Goal: Task Accomplishment & Management: Use online tool/utility

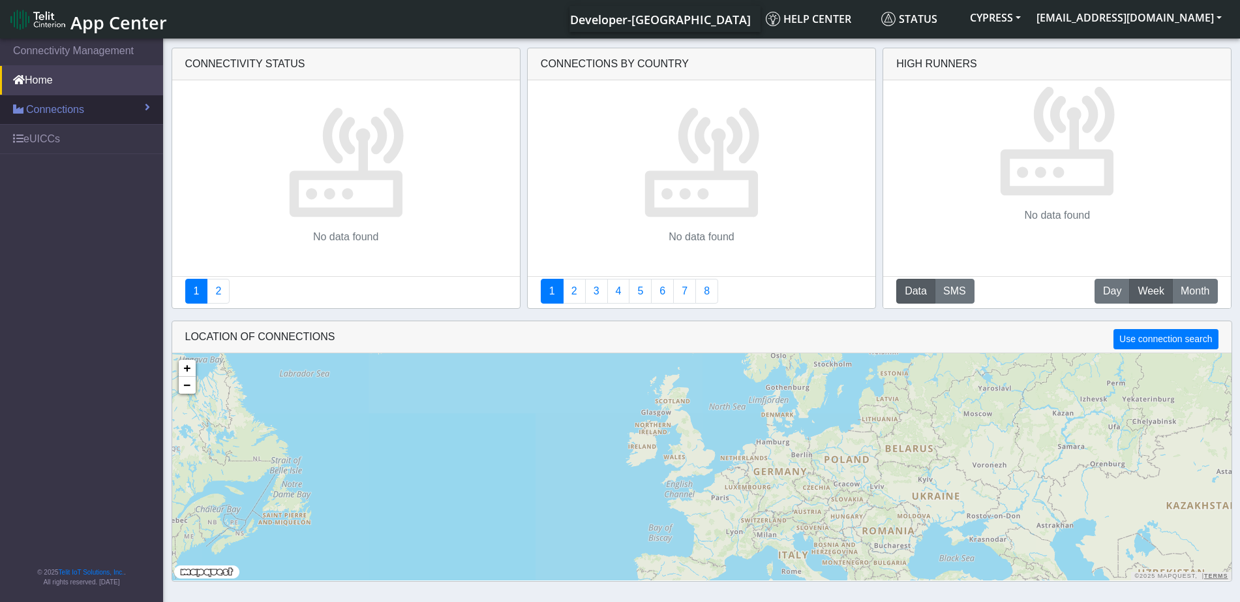
click at [45, 109] on span "Connections" at bounding box center [55, 110] width 58 height 16
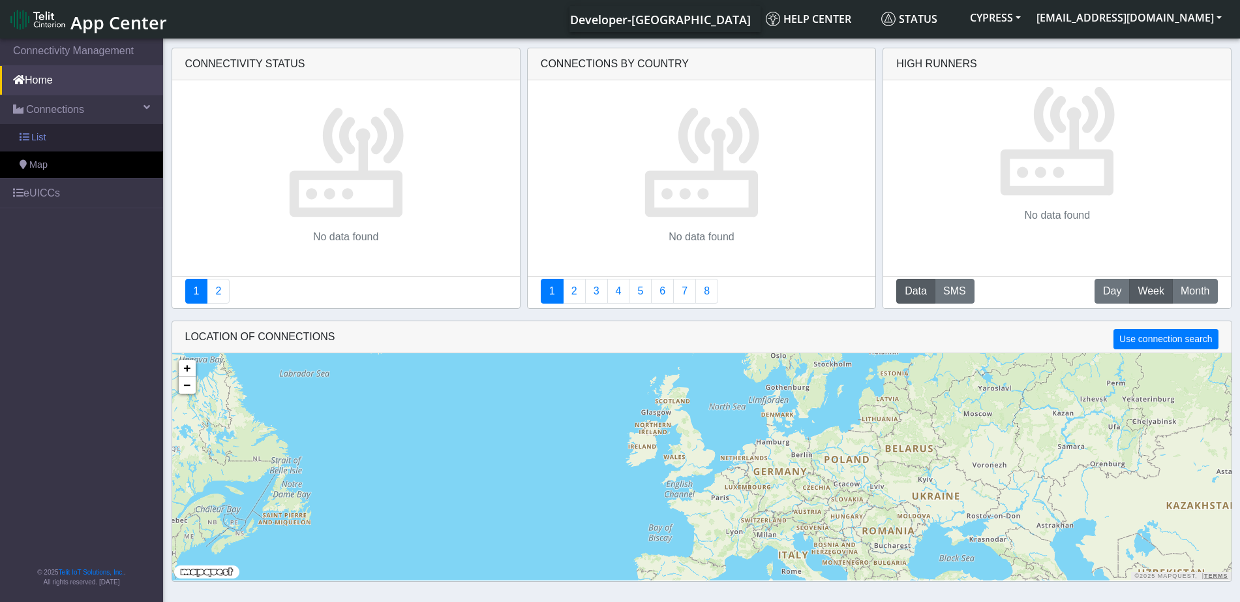
click at [46, 140] on link "List" at bounding box center [81, 137] width 163 height 27
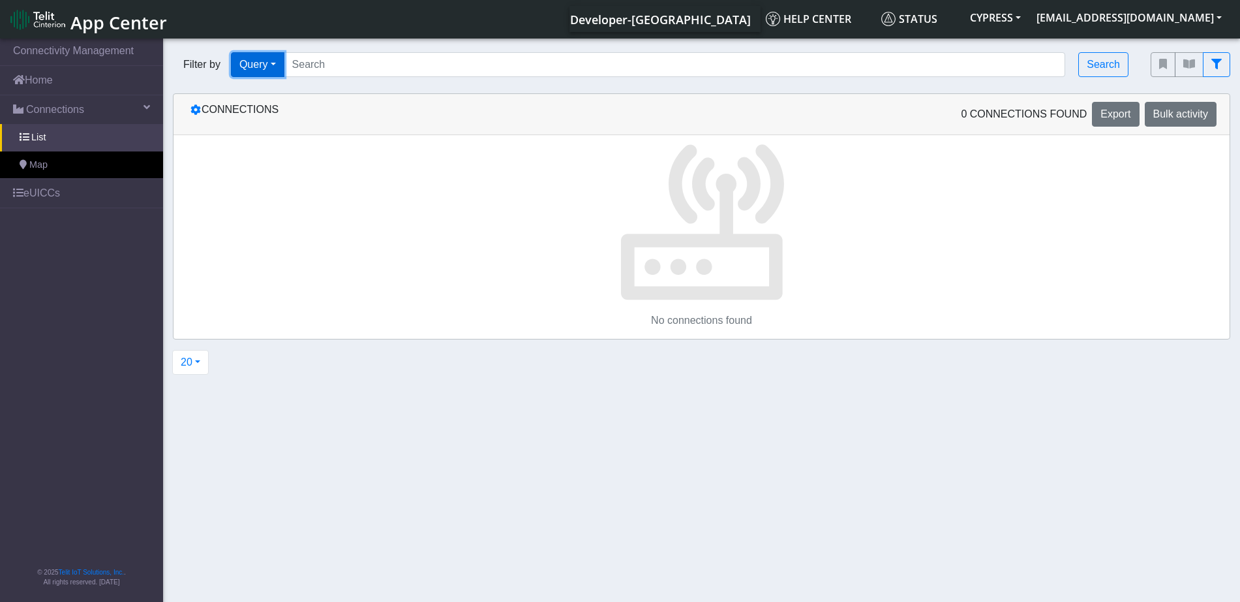
click at [268, 63] on button "Query" at bounding box center [258, 64] width 54 height 25
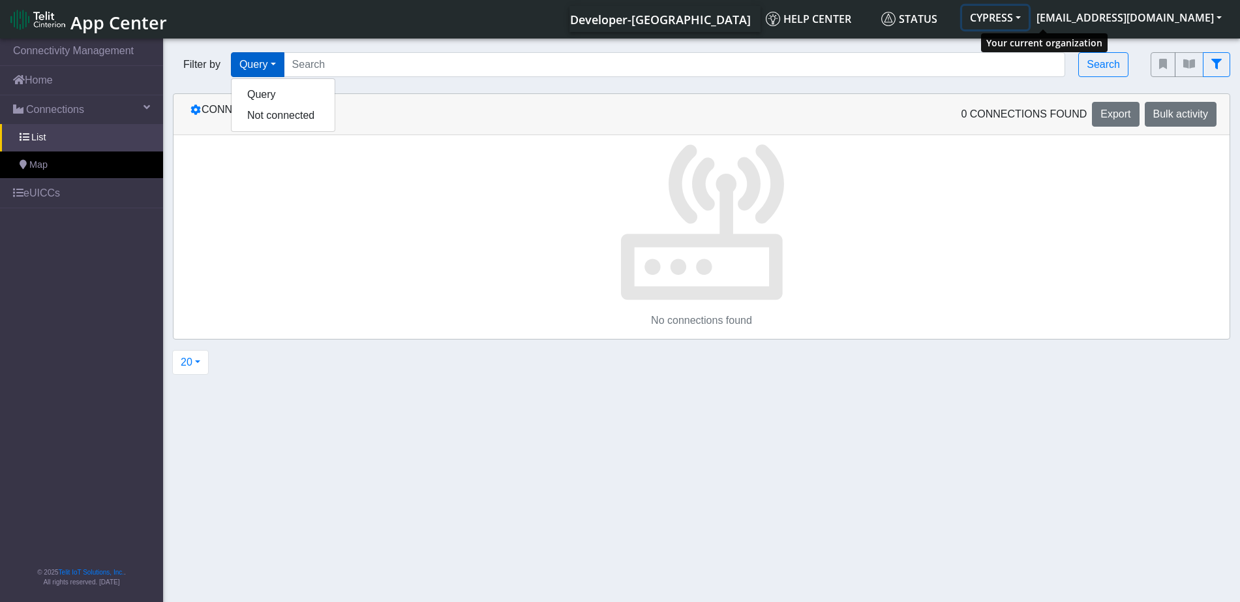
click at [1029, 13] on button "CYPRESS" at bounding box center [996, 17] width 67 height 23
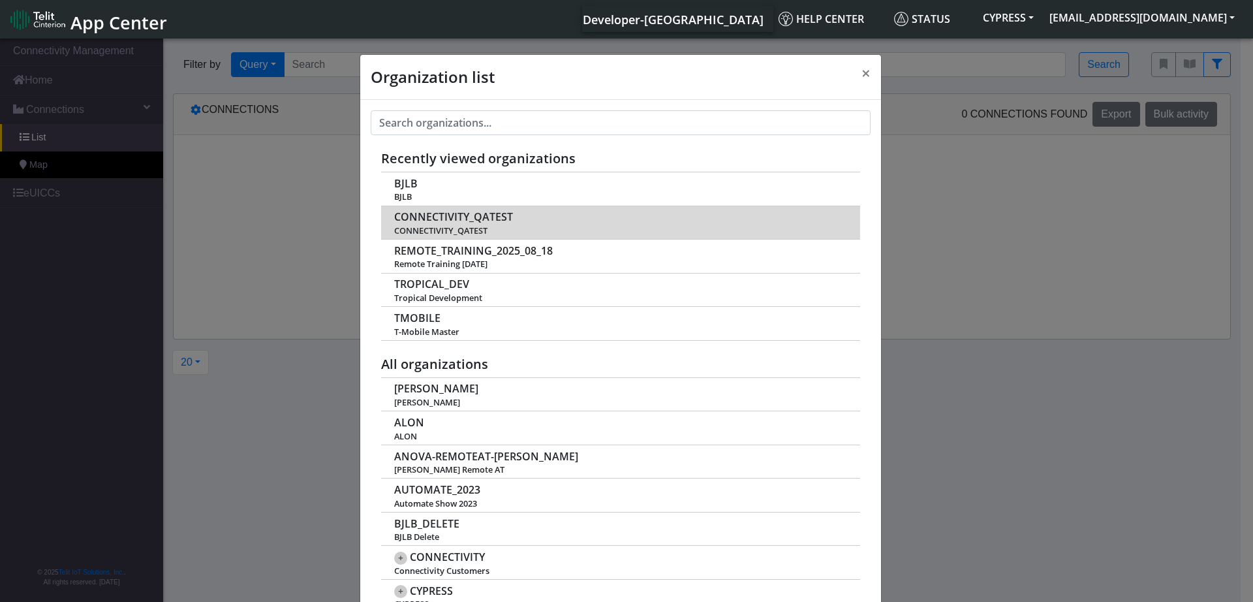
click at [476, 215] on span "CONNECTIVITY_QATEST" at bounding box center [453, 217] width 119 height 12
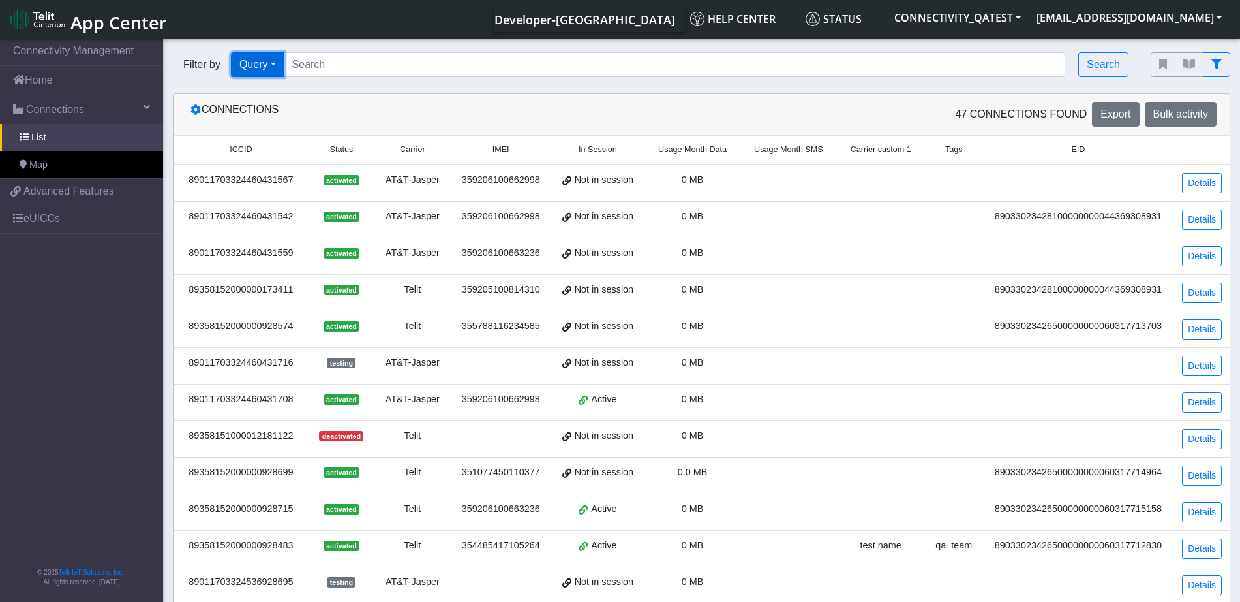
click at [266, 76] on button "Query" at bounding box center [258, 64] width 54 height 25
click at [276, 136] on button "Not connected" at bounding box center [283, 136] width 103 height 21
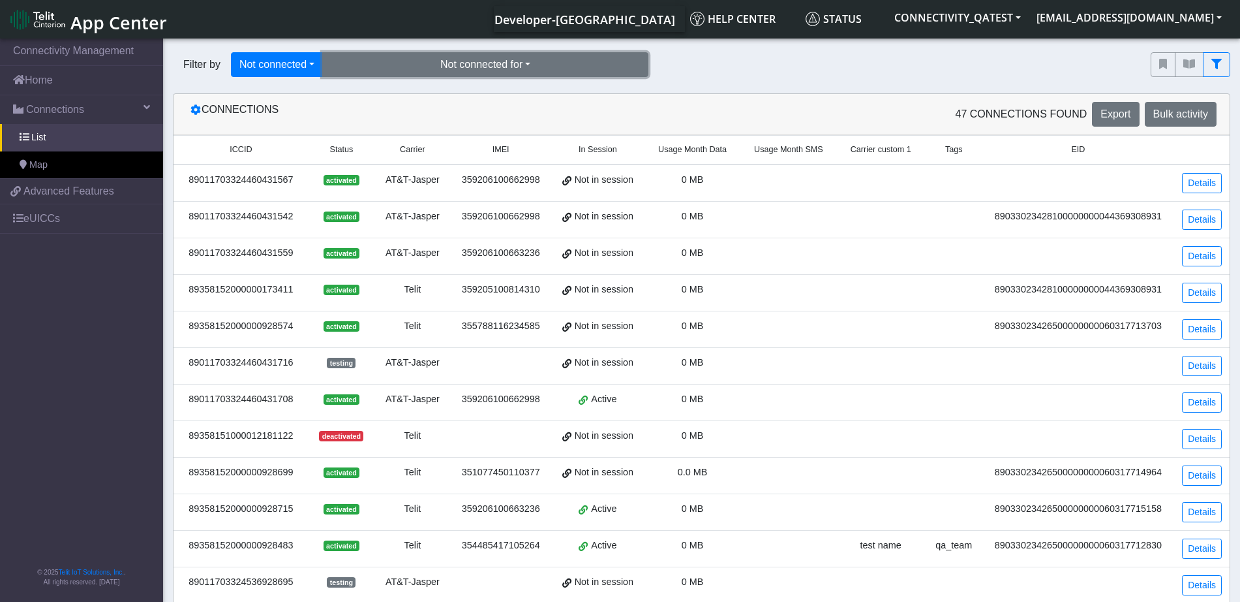
click at [423, 65] on button "Not connected for" at bounding box center [485, 64] width 326 height 25
click at [444, 97] on button "for 10 days (7)" at bounding box center [485, 94] width 325 height 21
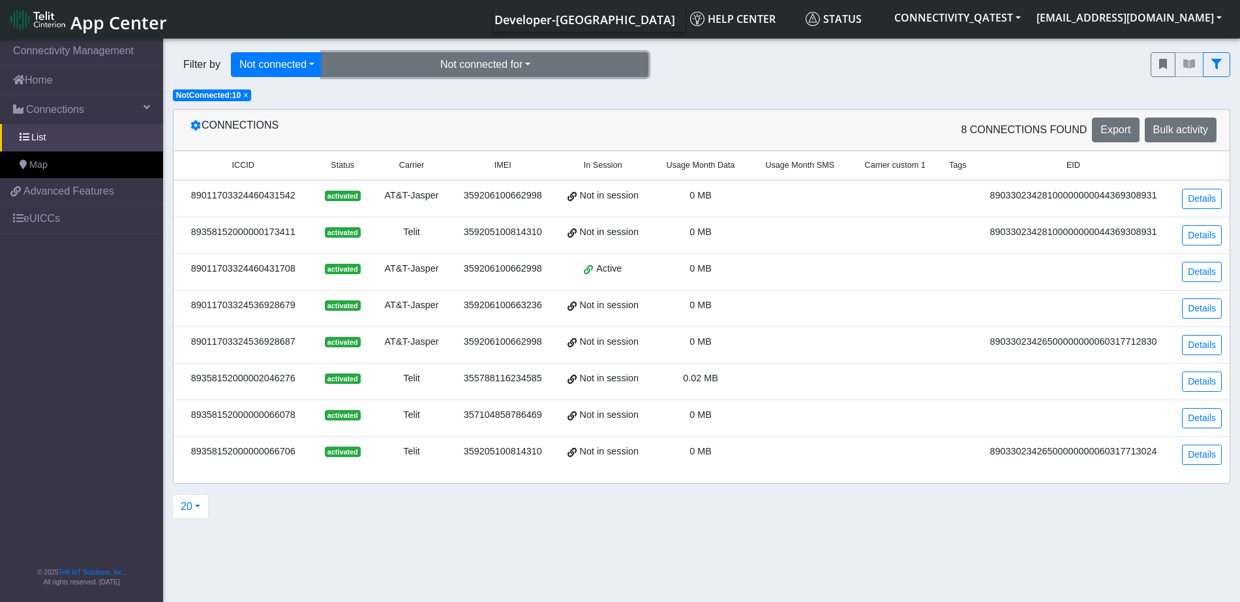
click at [463, 69] on button "Not connected for" at bounding box center [485, 64] width 326 height 25
click at [455, 95] on button "for 10 days (7)" at bounding box center [485, 94] width 325 height 21
click at [467, 68] on button "Not connected for" at bounding box center [485, 64] width 326 height 25
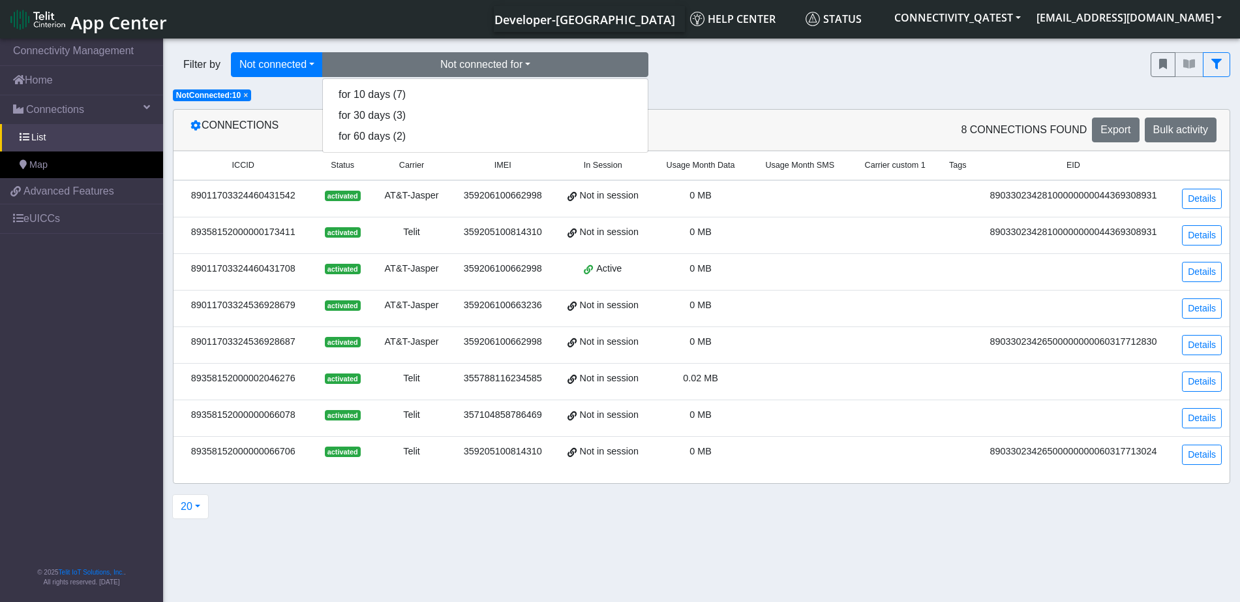
click at [812, 95] on div "Filter by Not connected Query In Session Not connected Tags Country Operator No…" at bounding box center [701, 72] width 1077 height 60
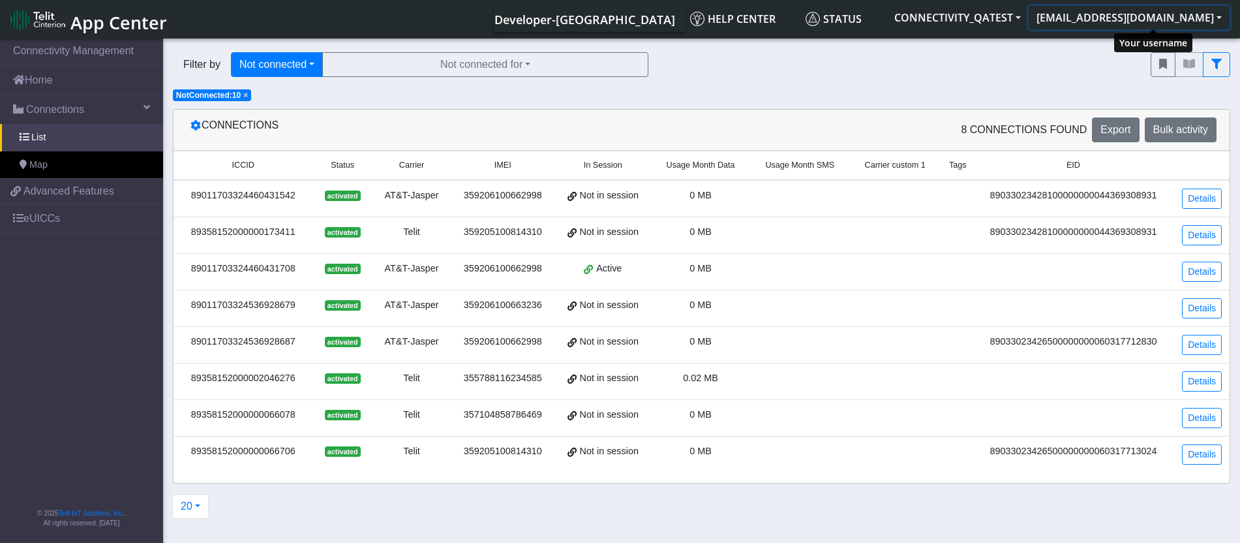
click at [1177, 11] on button "[EMAIL_ADDRESS][DOMAIN_NAME]" at bounding box center [1129, 17] width 201 height 23
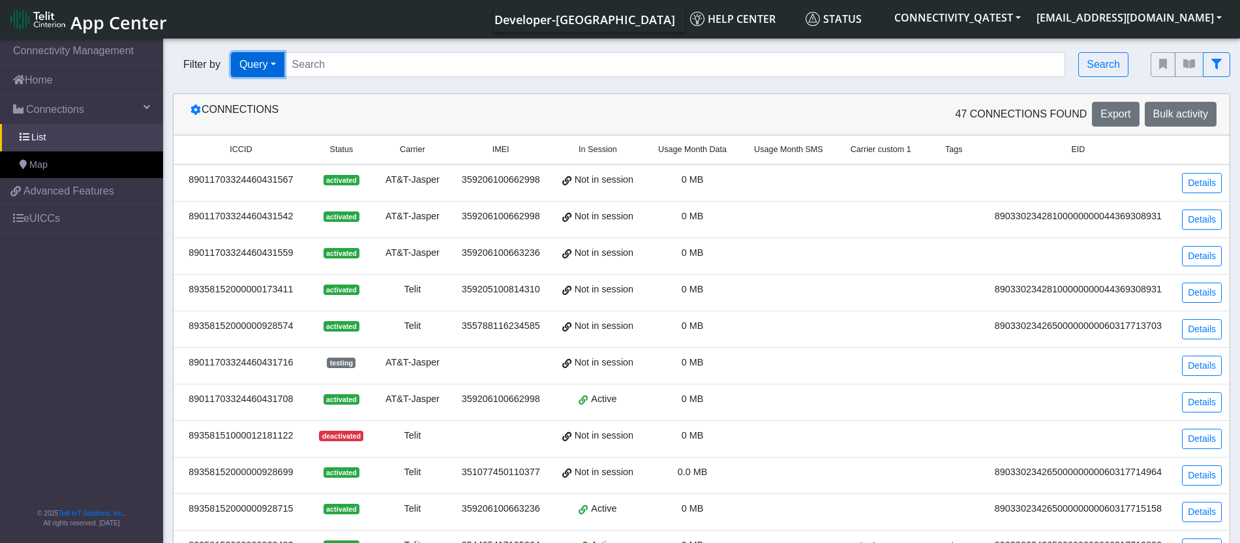
click at [245, 55] on button "Query" at bounding box center [258, 64] width 54 height 25
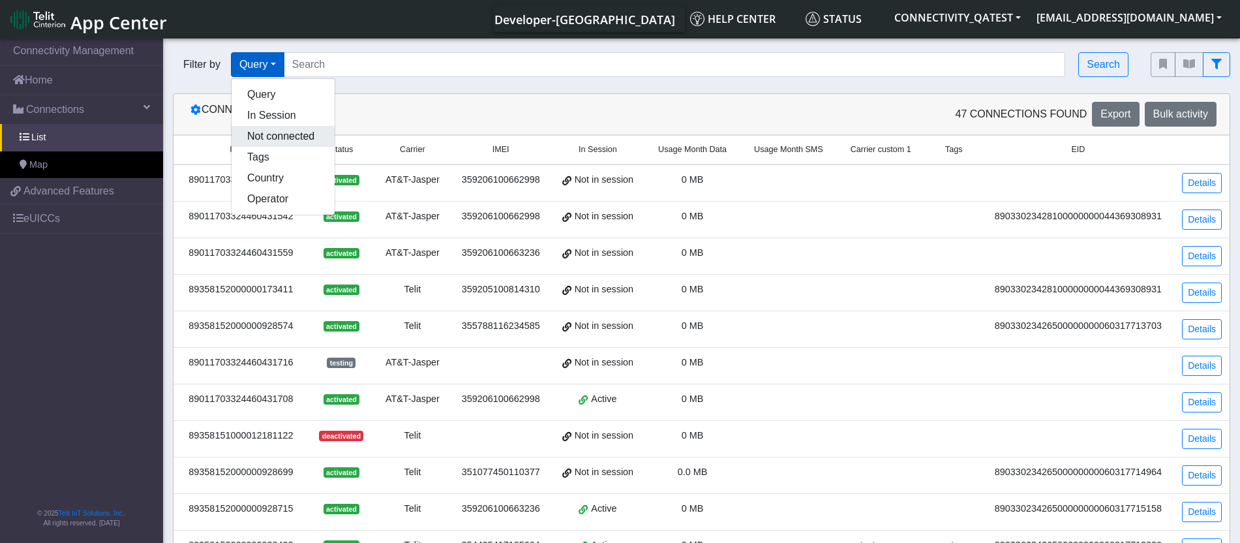
click at [302, 134] on button "Not connected" at bounding box center [283, 136] width 103 height 21
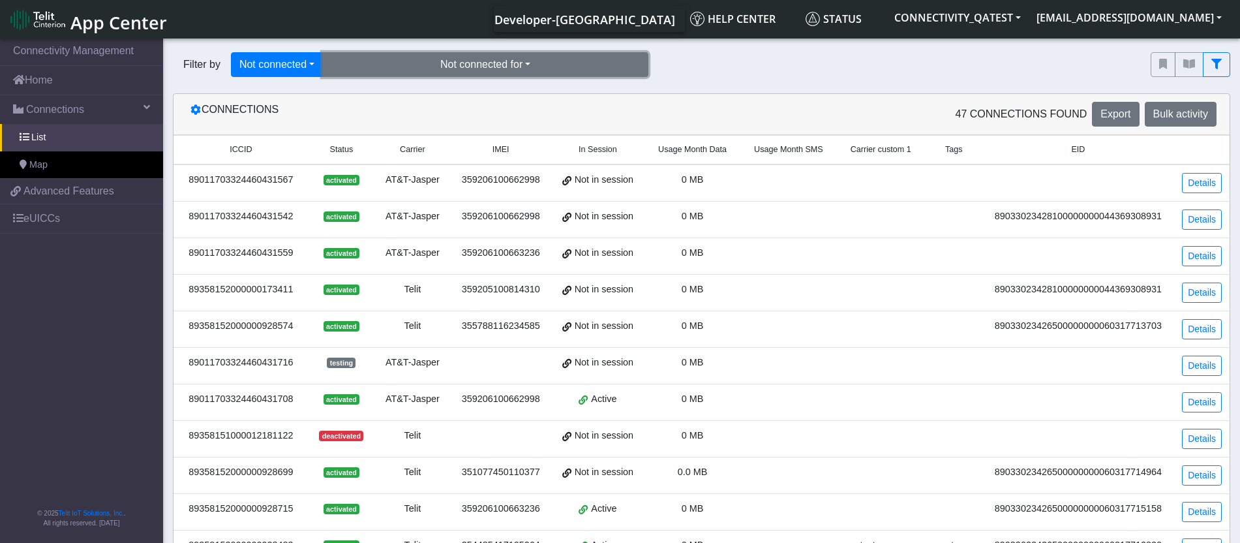
click at [440, 52] on button "Not connected for" at bounding box center [485, 64] width 326 height 25
click at [480, 93] on button "for 10 days (7)" at bounding box center [485, 94] width 325 height 21
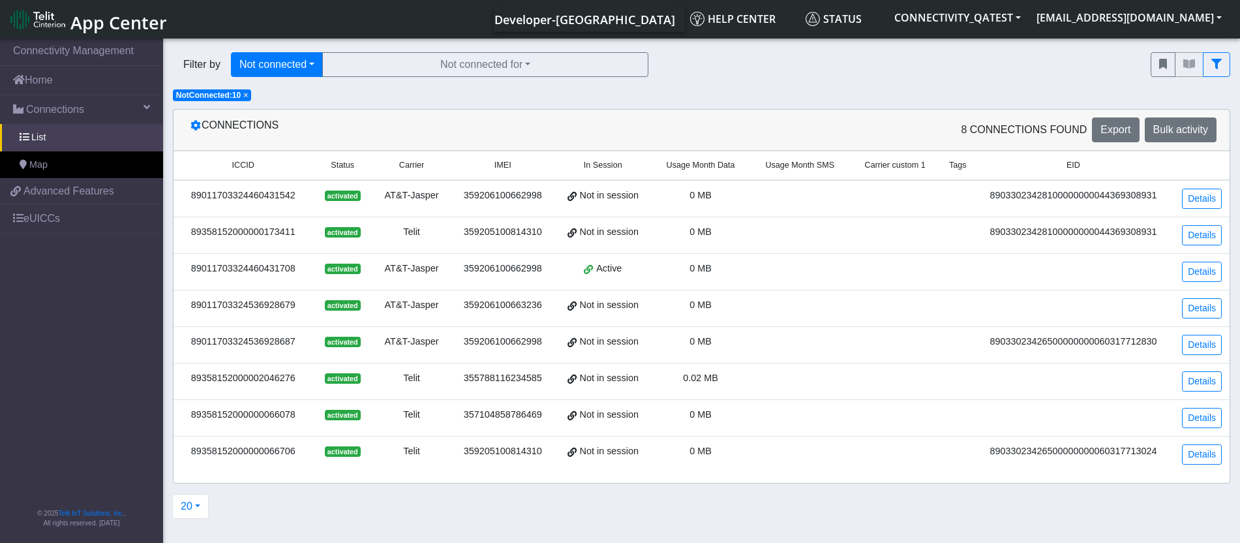
click at [859, 103] on section "Connectivity Management Home Connections List Map f07822fb81bd0d0aec2d8ef5e5a0d…" at bounding box center [620, 292] width 1240 height 512
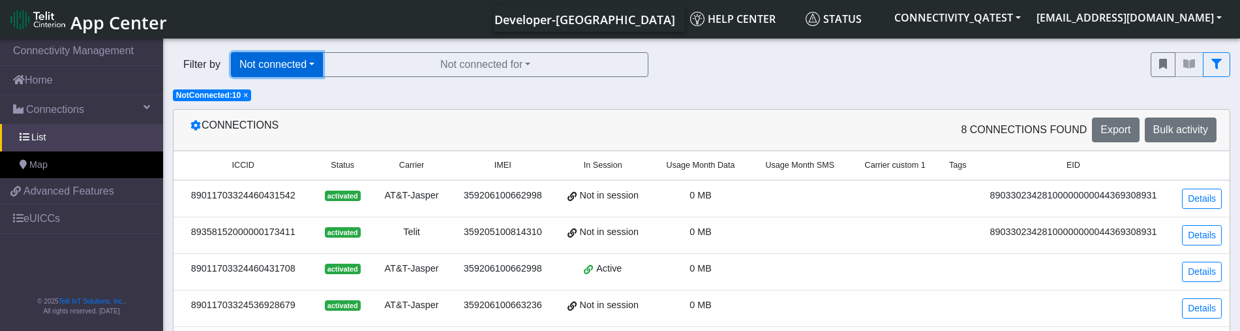
click at [280, 72] on button "Not connected" at bounding box center [277, 64] width 92 height 25
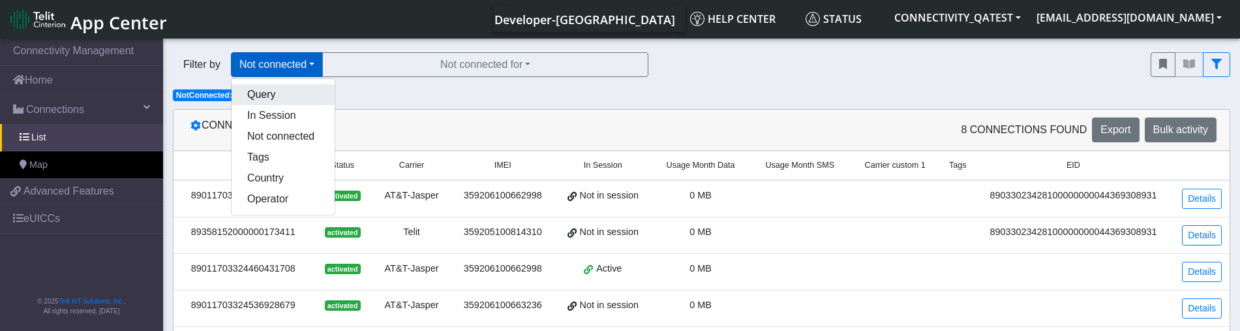
click at [285, 91] on button "Query" at bounding box center [283, 94] width 103 height 21
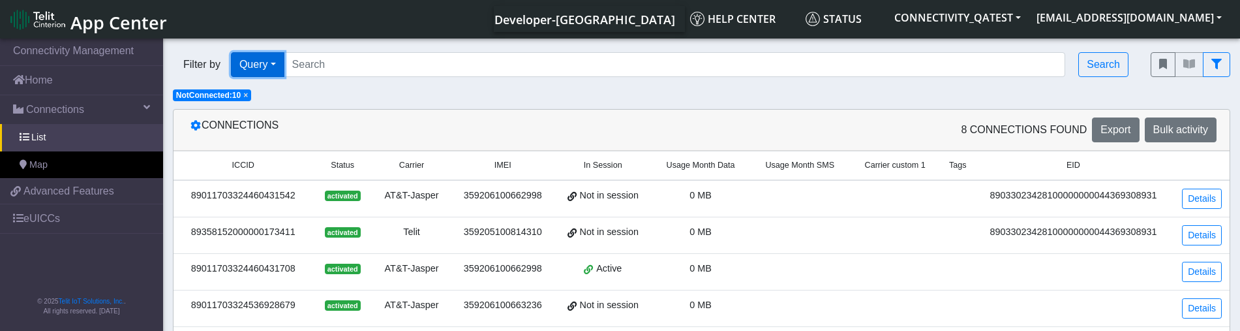
click at [254, 66] on button "Query" at bounding box center [258, 64] width 54 height 25
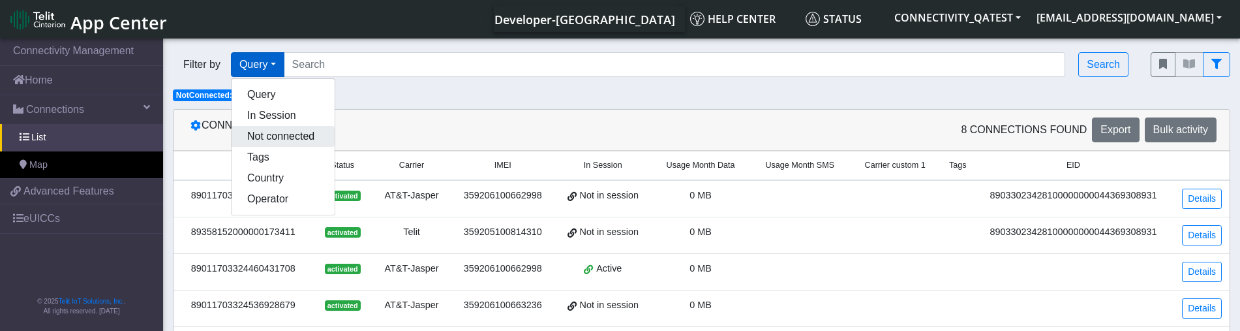
click at [277, 134] on button "Not connected" at bounding box center [283, 136] width 103 height 21
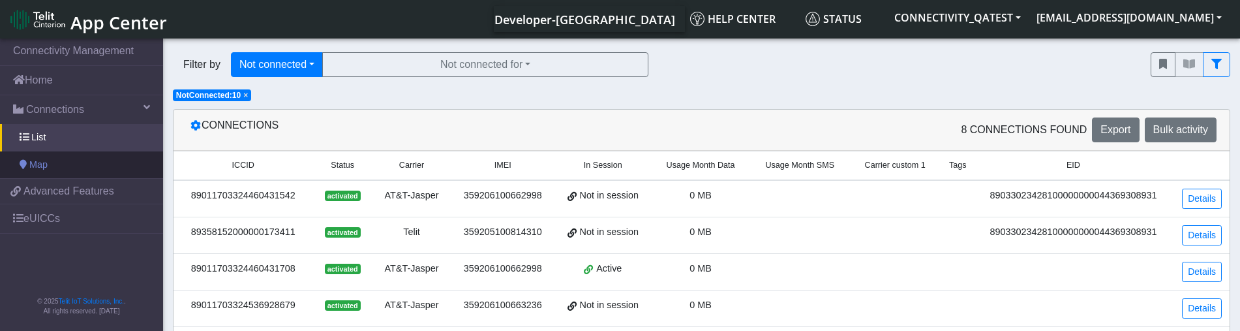
click at [65, 160] on link "Map" at bounding box center [81, 164] width 163 height 27
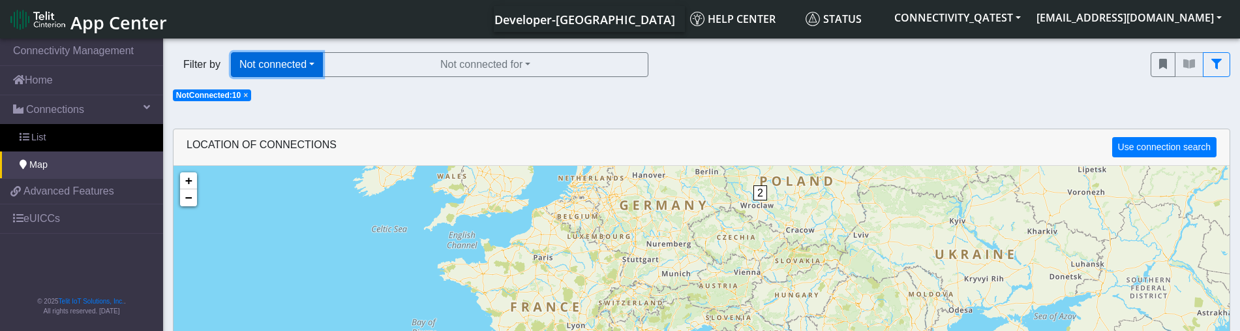
click at [298, 61] on button "Not connected" at bounding box center [277, 64] width 92 height 25
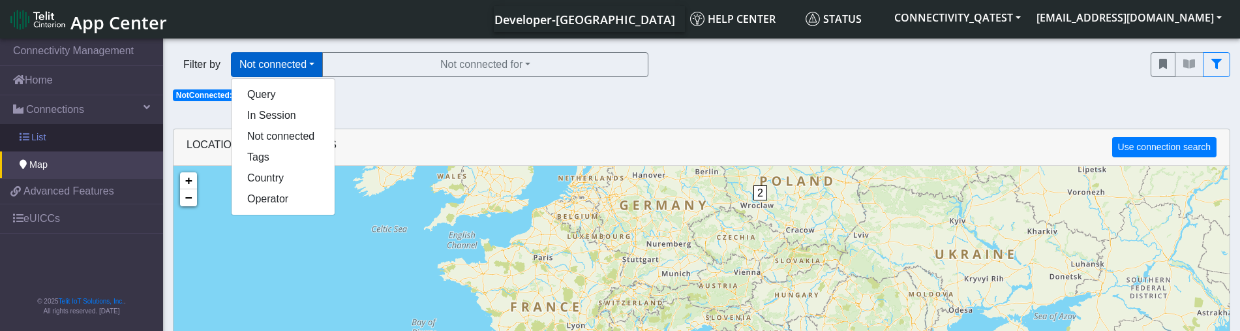
click at [76, 141] on link "List" at bounding box center [81, 137] width 163 height 27
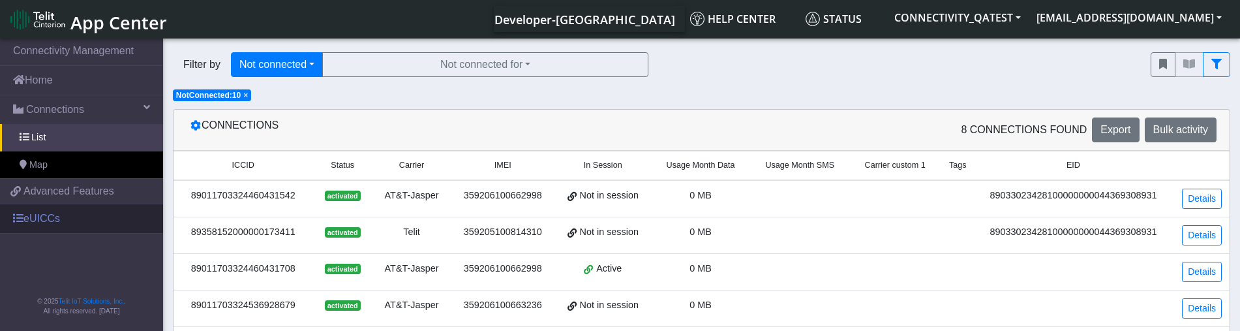
click at [70, 215] on link "eUICCs" at bounding box center [81, 218] width 163 height 29
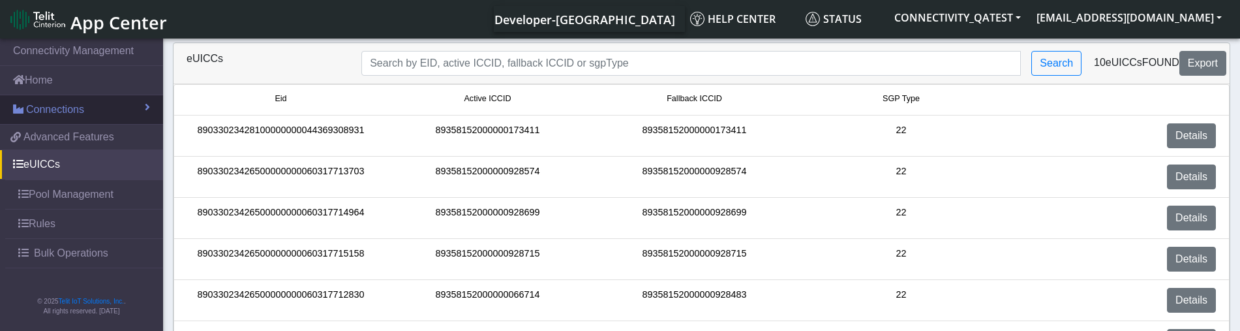
click at [67, 100] on link "Connections" at bounding box center [81, 109] width 163 height 29
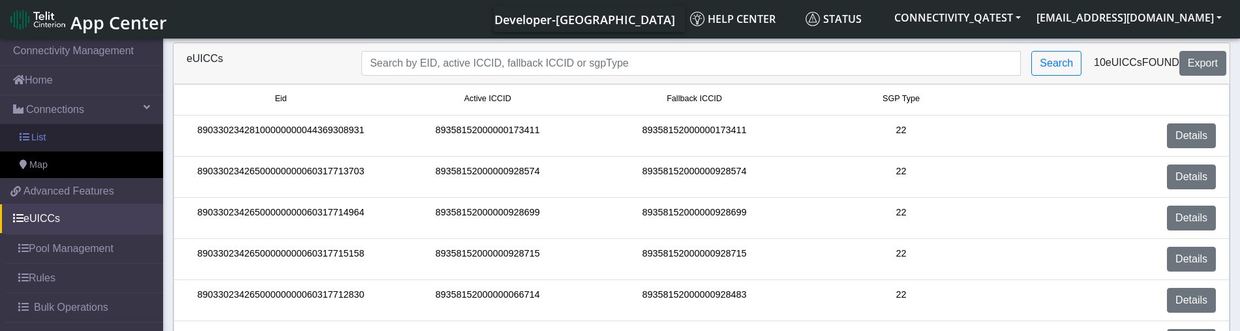
click at [52, 133] on link "List" at bounding box center [81, 137] width 163 height 27
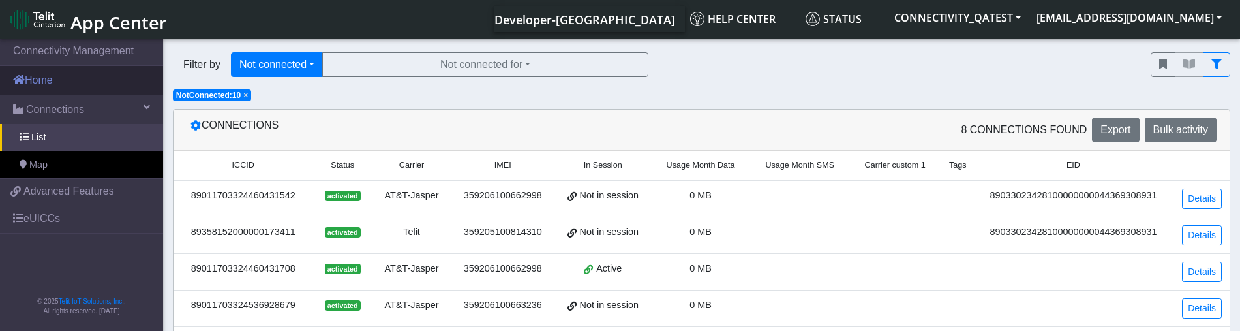
click at [78, 80] on link "Home" at bounding box center [81, 80] width 163 height 29
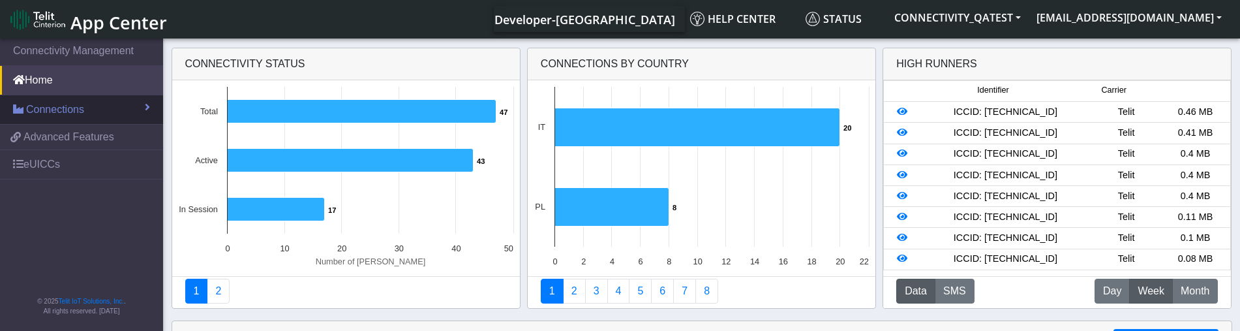
click at [74, 104] on span "Connections" at bounding box center [55, 110] width 58 height 16
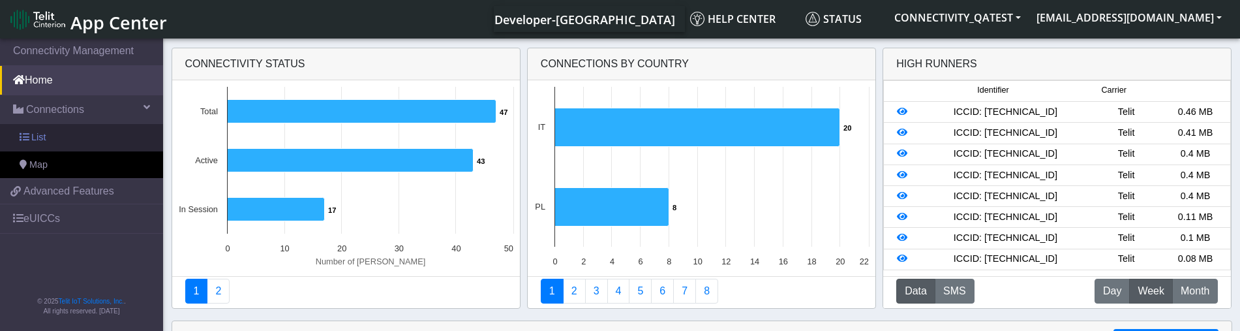
click at [72, 129] on link "List" at bounding box center [81, 137] width 163 height 27
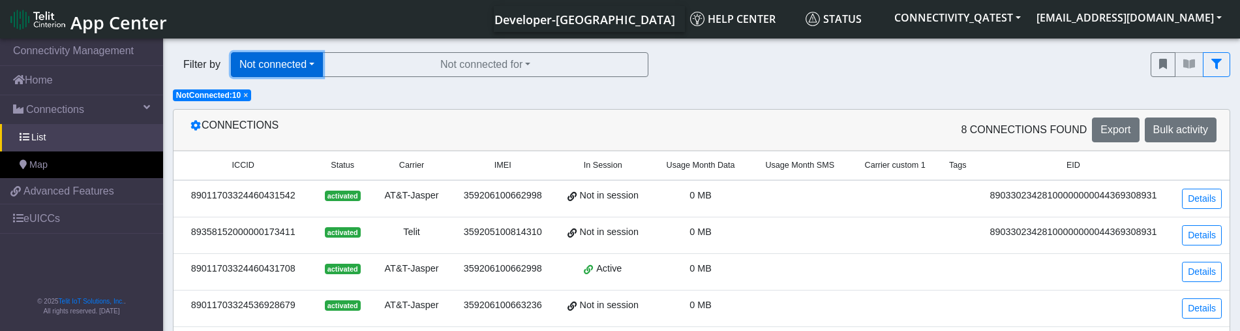
click at [249, 71] on button "Not connected" at bounding box center [277, 64] width 92 height 25
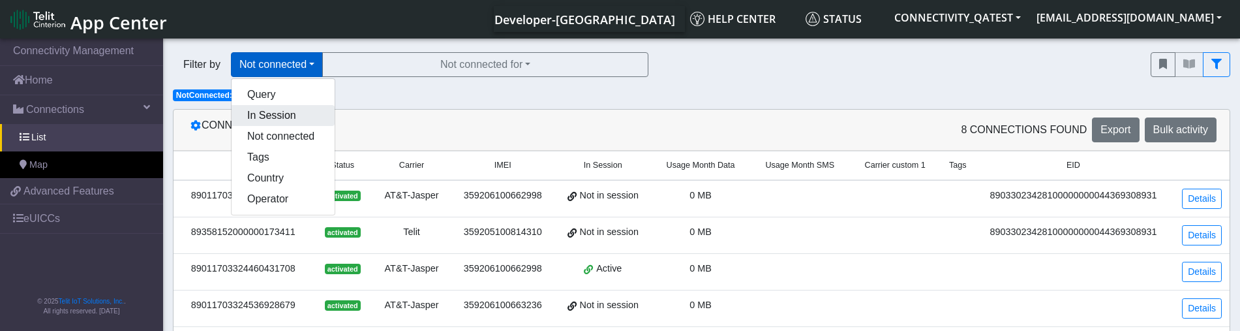
click at [296, 124] on button "In Session" at bounding box center [283, 115] width 103 height 21
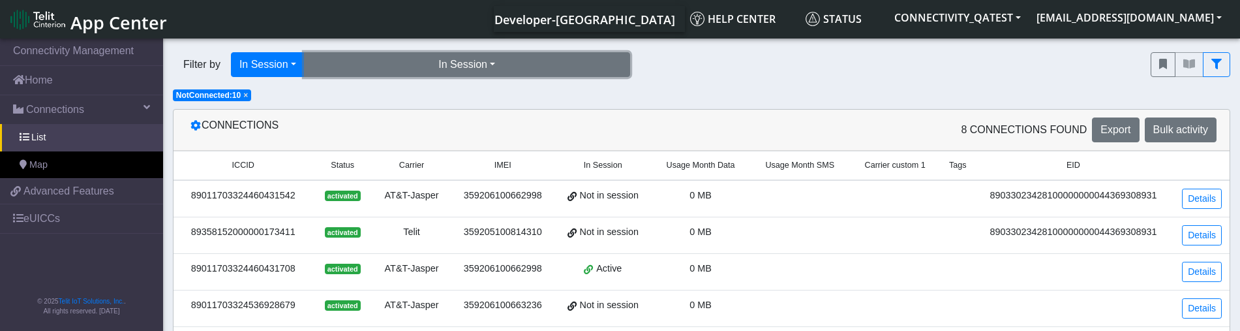
click at [458, 59] on button "In Session" at bounding box center [467, 64] width 326 height 25
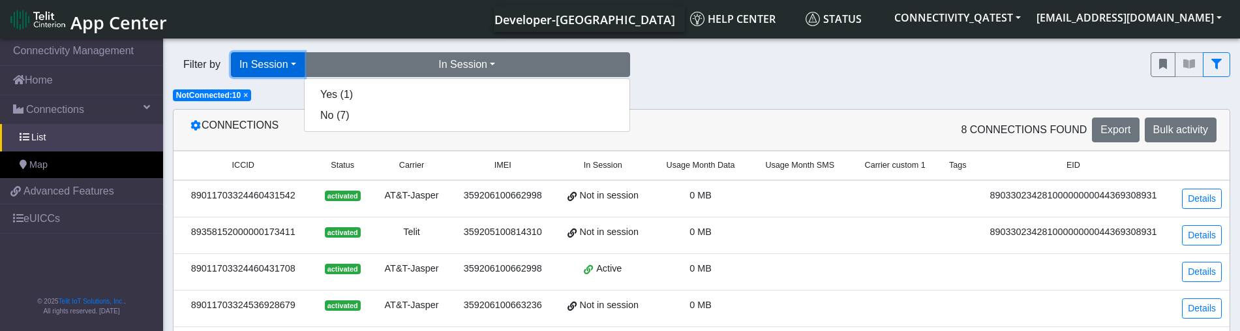
click at [267, 64] on button "In Session" at bounding box center [268, 64] width 74 height 25
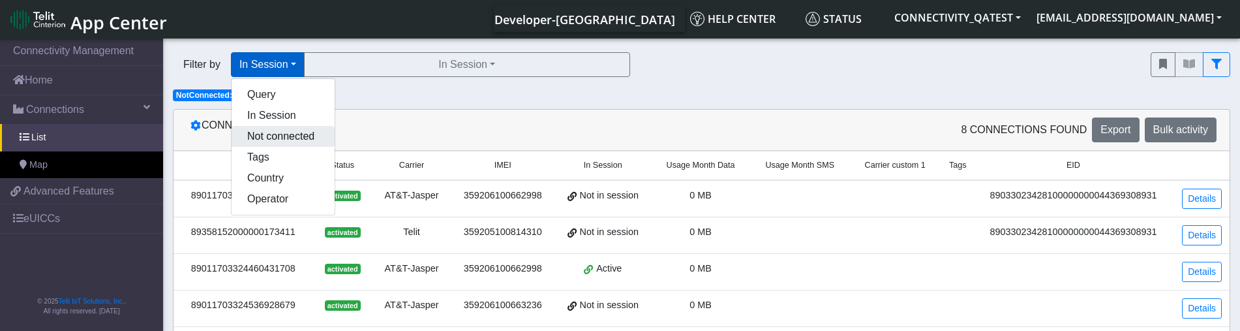
click at [279, 141] on button "Not connected" at bounding box center [283, 136] width 103 height 21
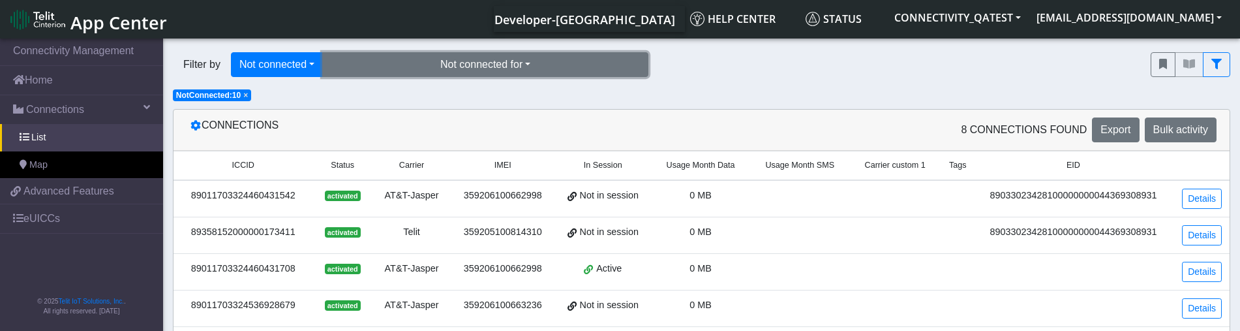
click at [491, 59] on button "Not connected for" at bounding box center [485, 64] width 326 height 25
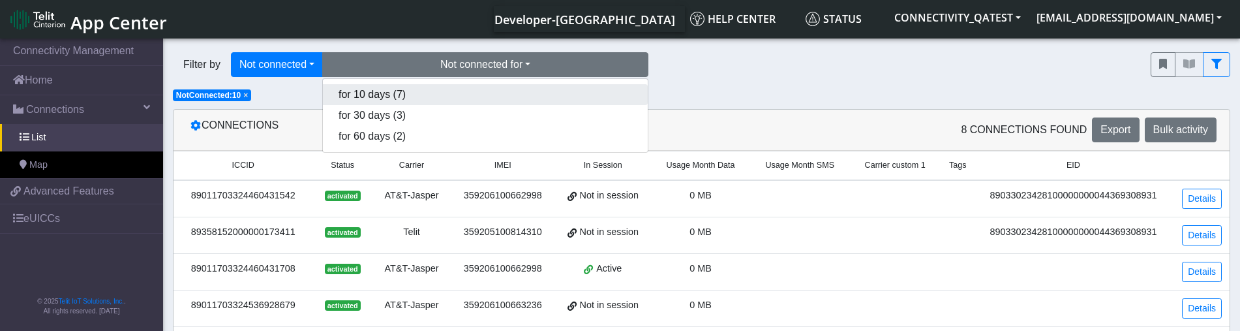
click at [484, 95] on button "for 10 days (7)" at bounding box center [485, 94] width 325 height 21
